Goal: Transaction & Acquisition: Purchase product/service

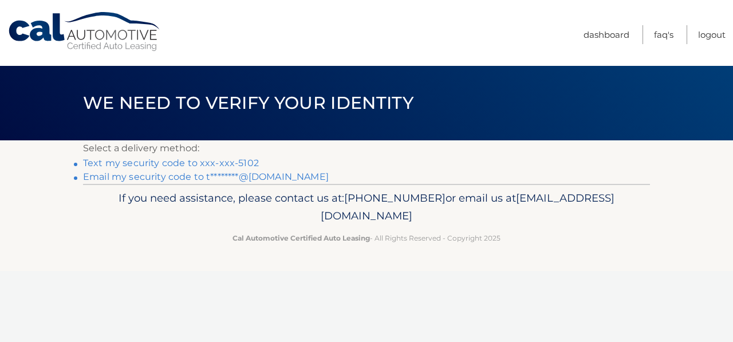
click at [189, 181] on link "Email my security code to t********@aol.com" at bounding box center [206, 176] width 246 height 11
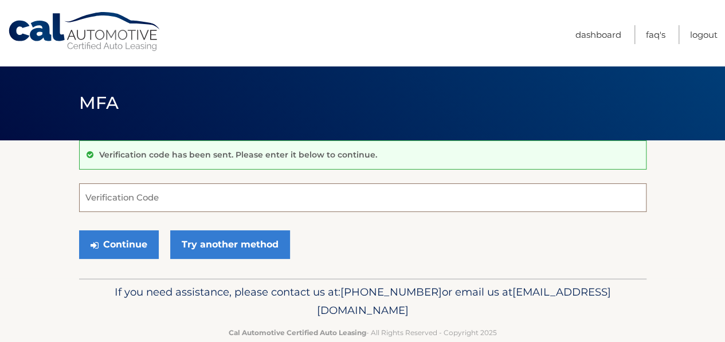
click at [103, 194] on input "Verification Code" at bounding box center [362, 197] width 567 height 29
type input "745010"
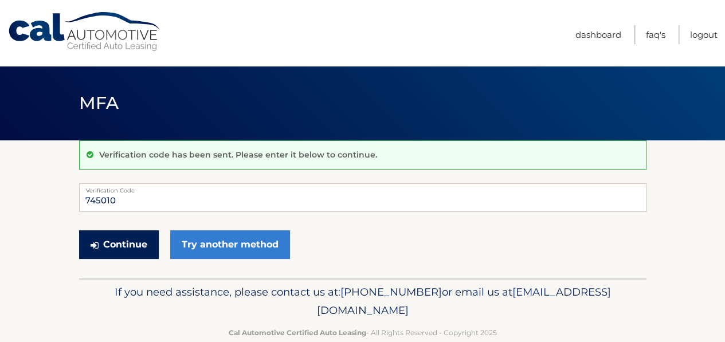
click at [125, 244] on button "Continue" at bounding box center [119, 244] width 80 height 29
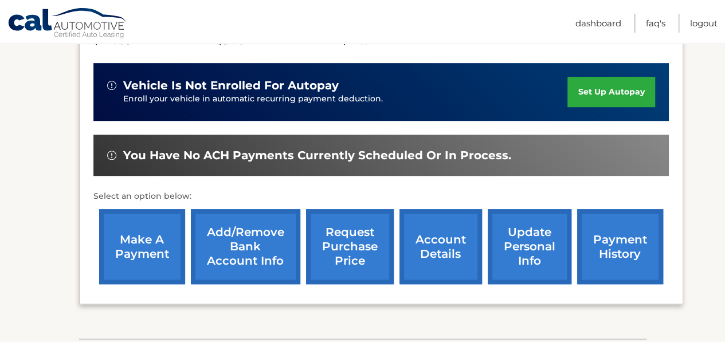
scroll to position [281, 0]
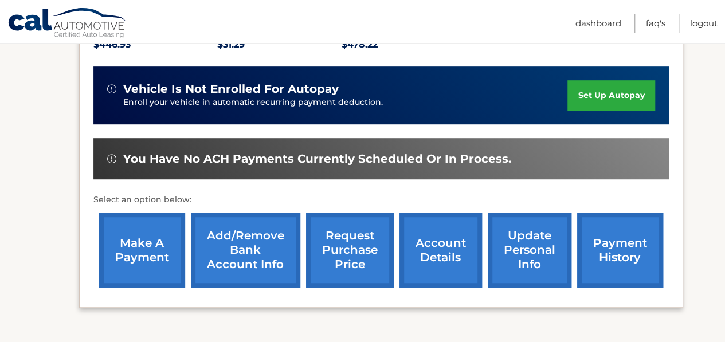
click at [133, 233] on link "make a payment" at bounding box center [142, 250] width 86 height 75
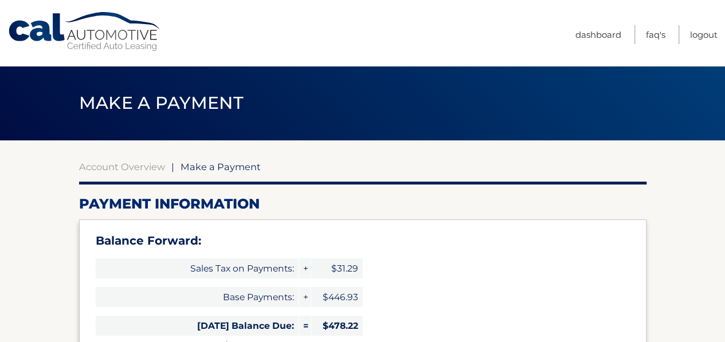
select select "ZjdkZTY4ODItOTVjYS00NjlkLWFkMTgtN2YwOTJlNWNmY2Y1"
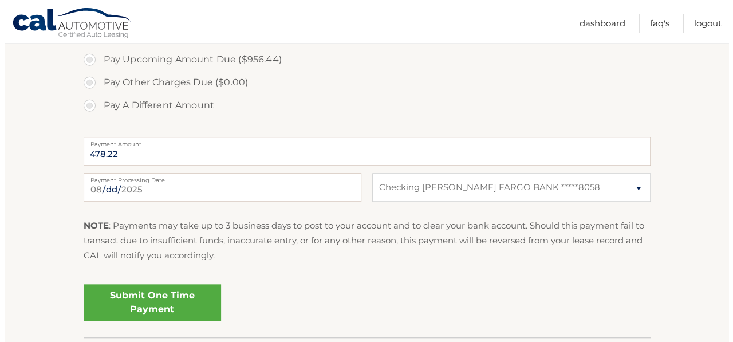
scroll to position [475, 0]
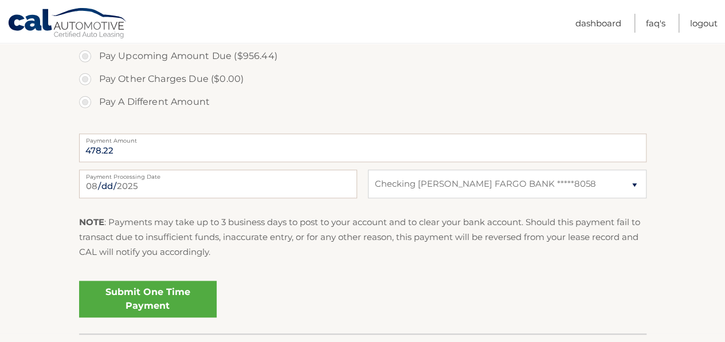
click at [141, 300] on link "Submit One Time Payment" at bounding box center [147, 299] width 137 height 37
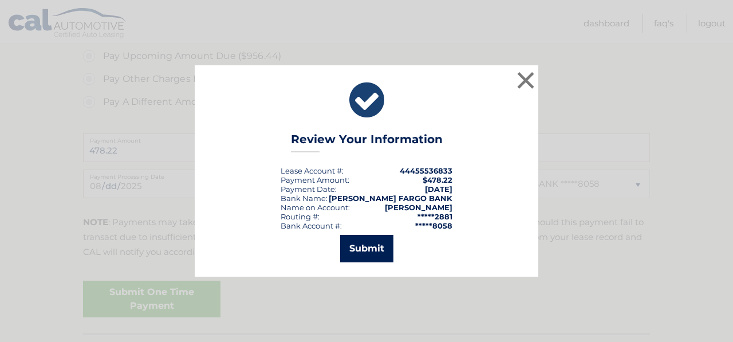
click at [367, 253] on button "Submit" at bounding box center [366, 248] width 53 height 27
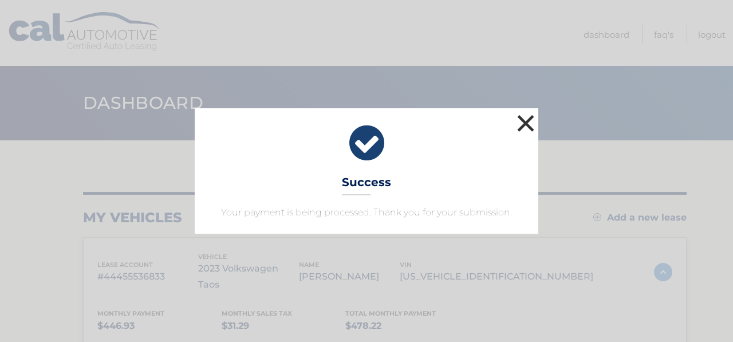
click at [525, 120] on button "×" at bounding box center [525, 123] width 23 height 23
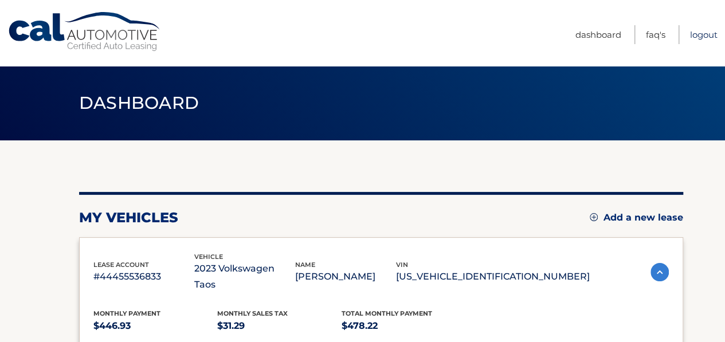
click at [702, 33] on link "Logout" at bounding box center [703, 34] width 27 height 19
